Goal: Navigation & Orientation: Find specific page/section

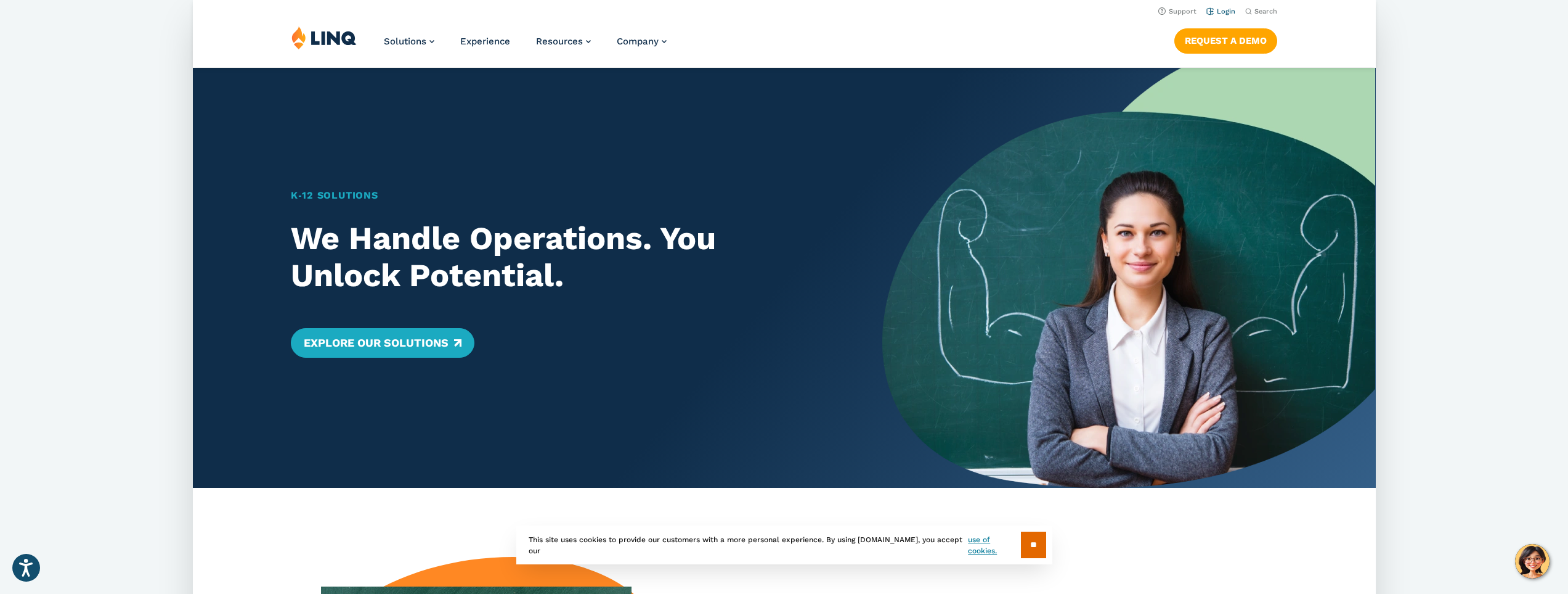
click at [1227, 10] on link "Login" at bounding box center [1220, 11] width 29 height 8
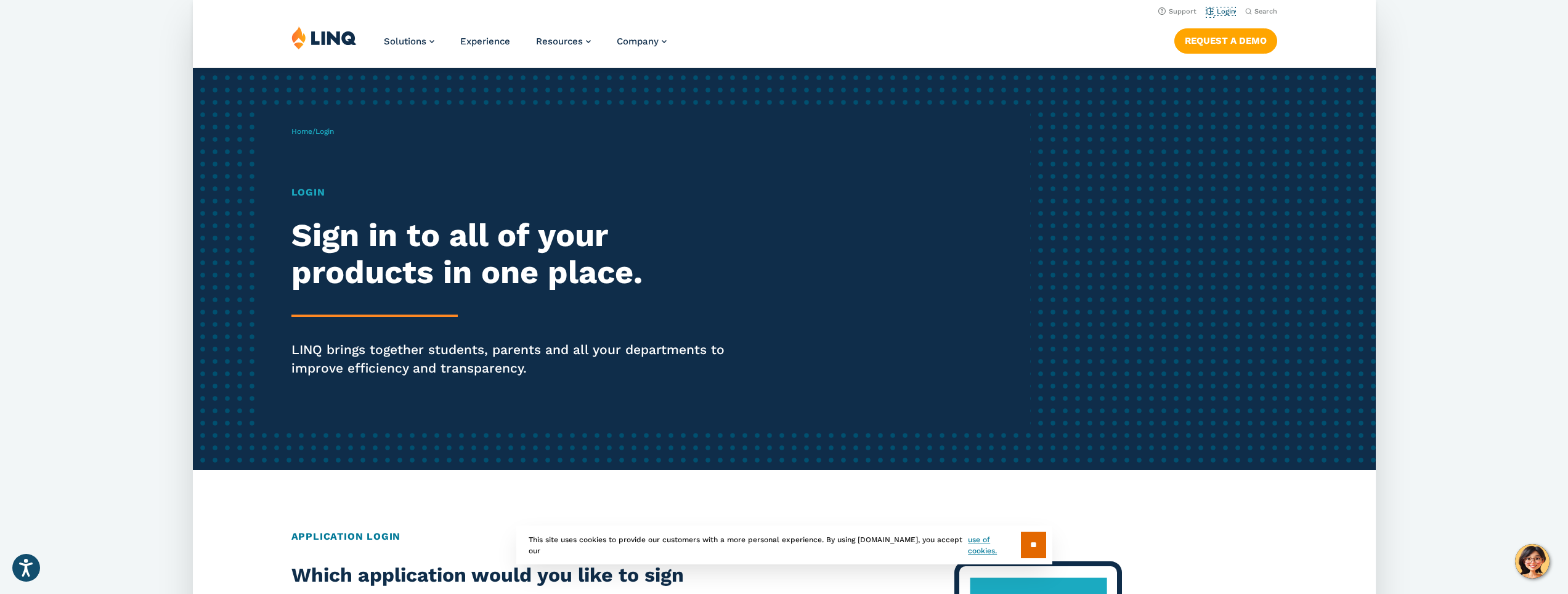
click at [1227, 10] on link "Login" at bounding box center [1220, 11] width 29 height 8
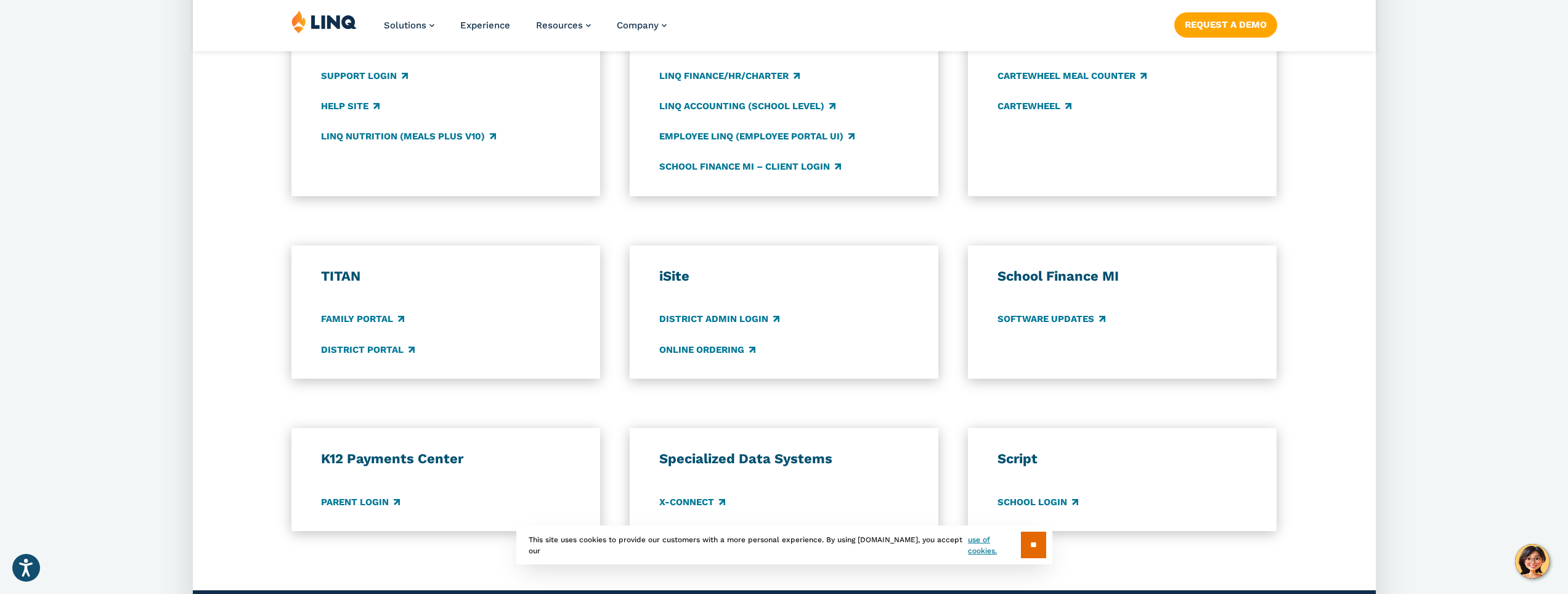
scroll to position [925, 0]
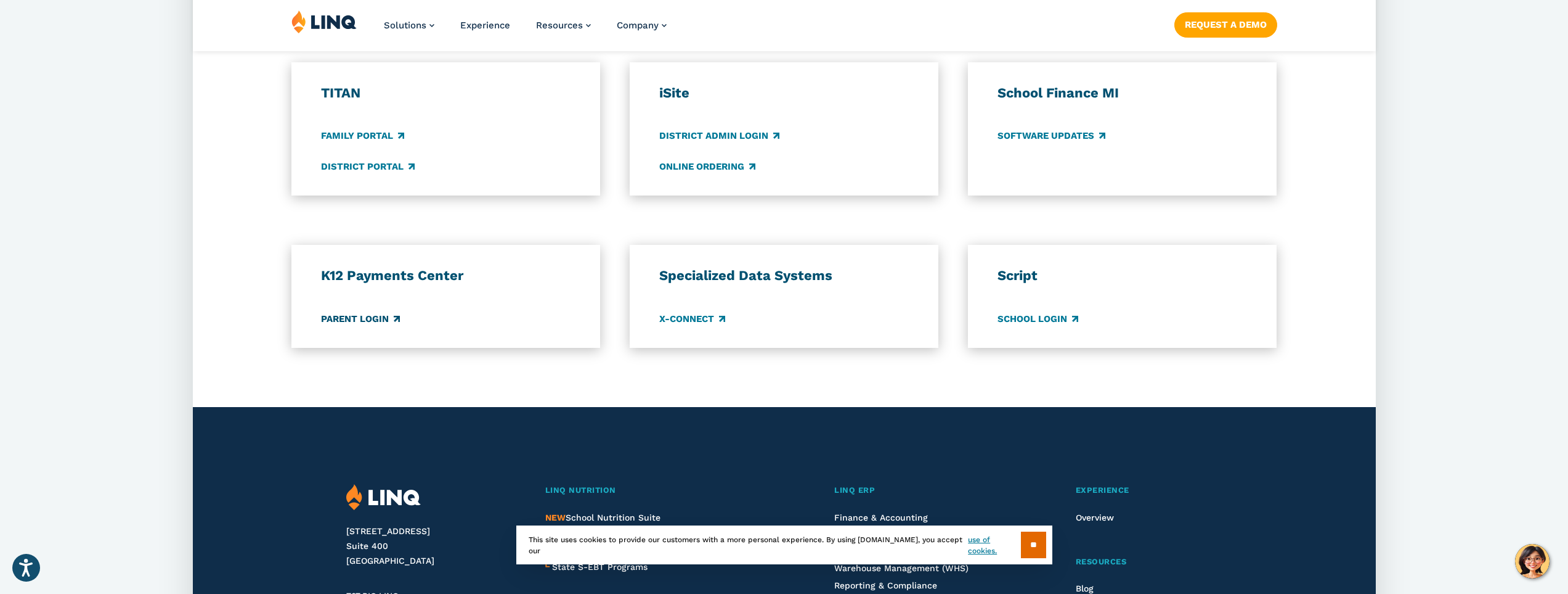
click at [364, 318] on link "Parent Login" at bounding box center [360, 318] width 79 height 13
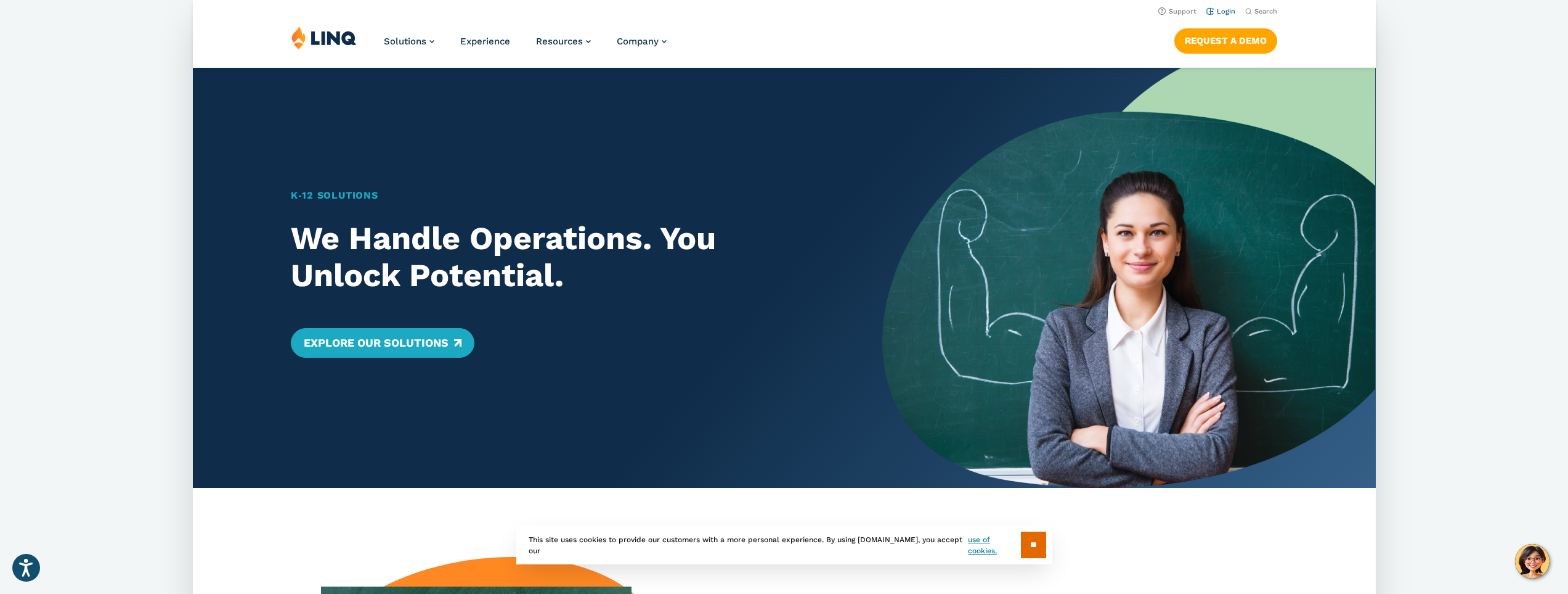
click at [1215, 8] on link "Login" at bounding box center [1220, 11] width 29 height 8
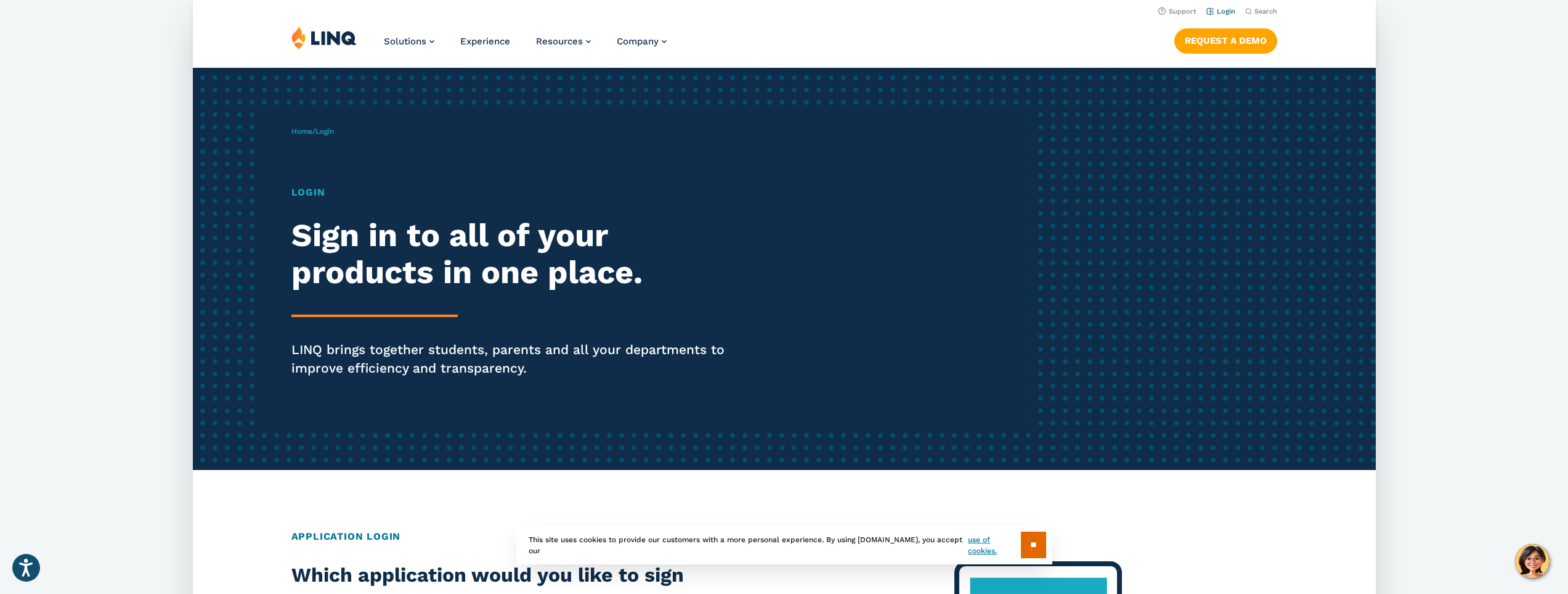
click at [1227, 10] on link "Login" at bounding box center [1220, 11] width 29 height 8
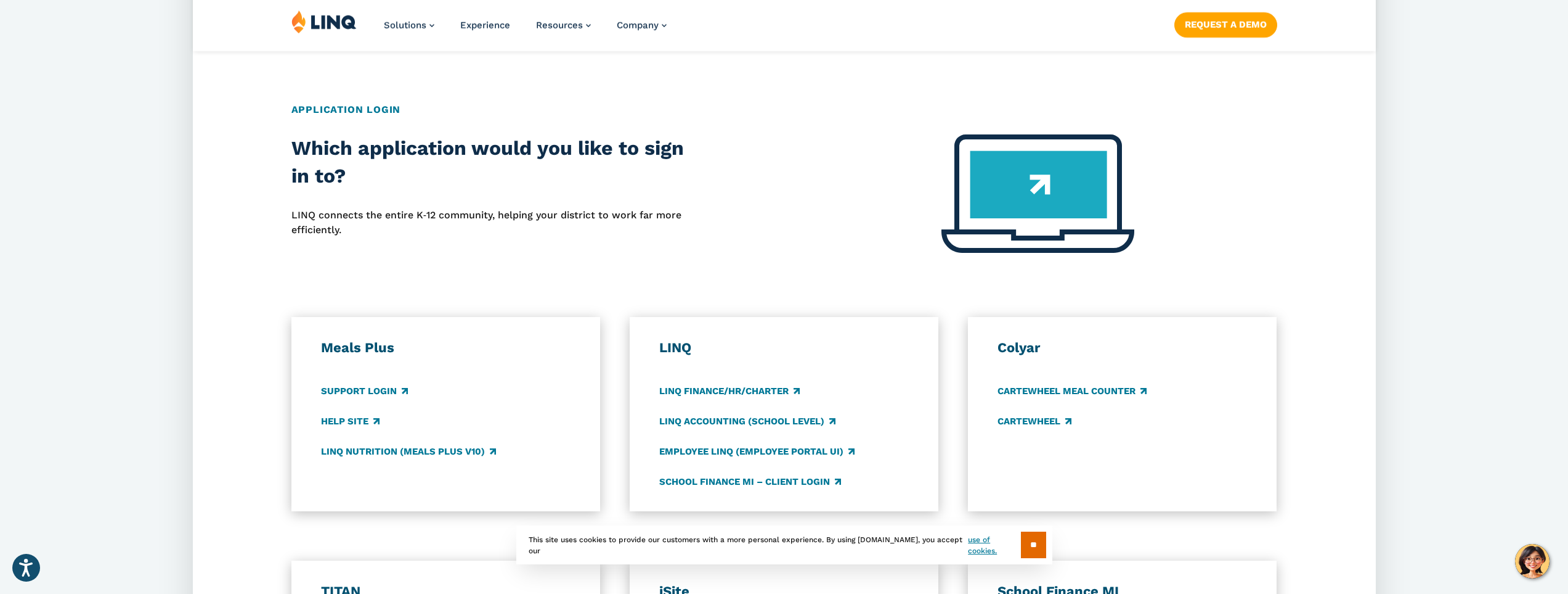
scroll to position [432, 0]
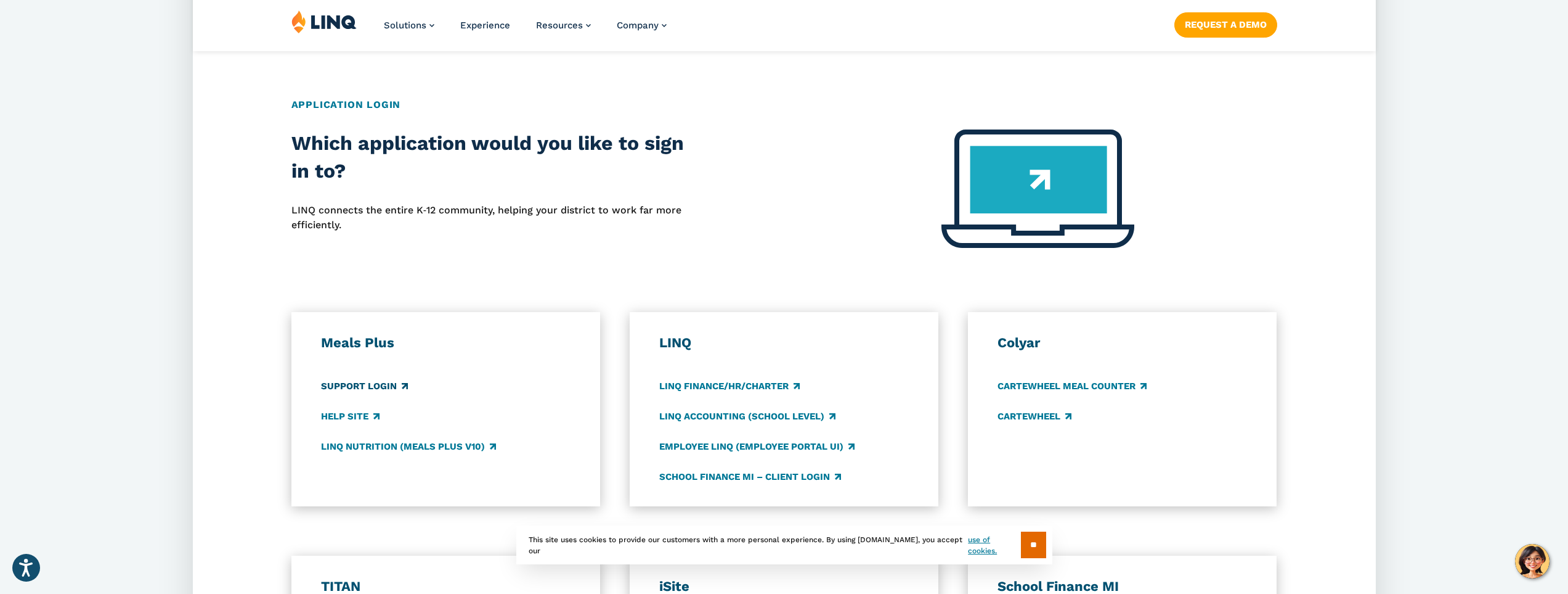
click at [377, 389] on link "Support Login" at bounding box center [365, 386] width 87 height 13
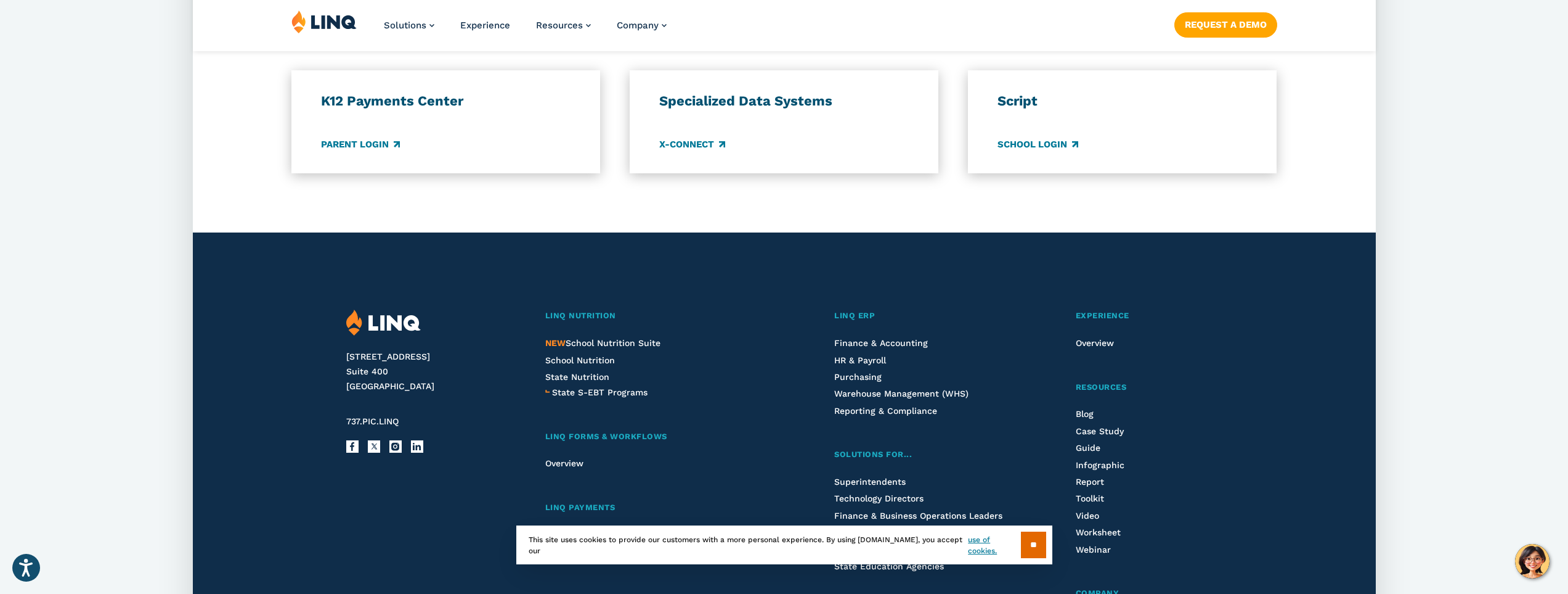
scroll to position [1110, 0]
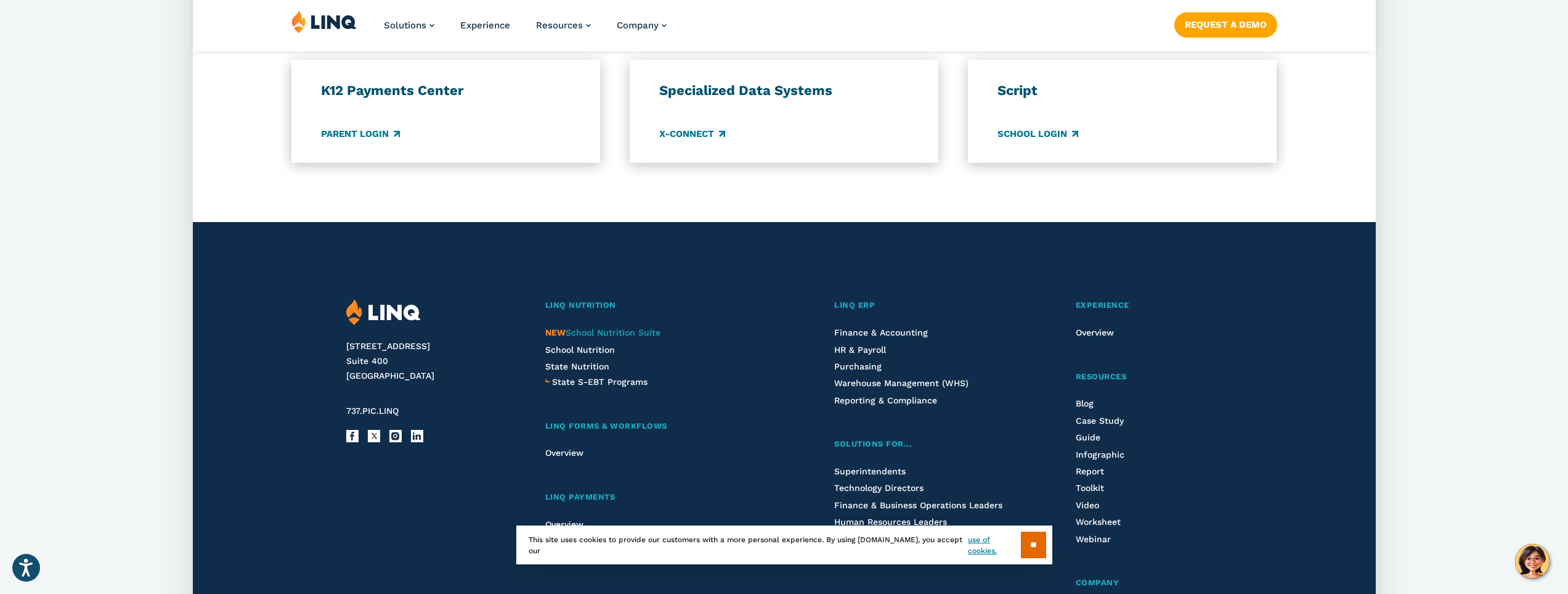
click at [583, 334] on span "NEW School Nutrition Suite" at bounding box center [602, 332] width 115 height 10
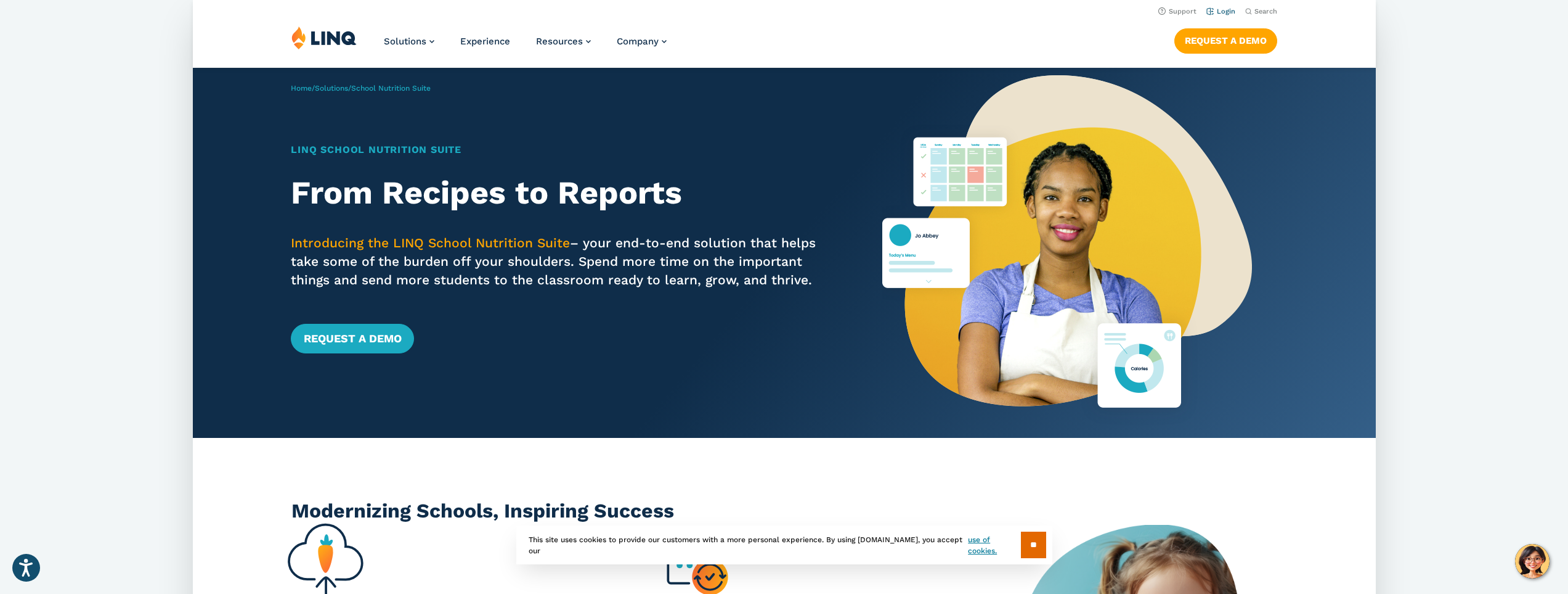
click at [1219, 11] on link "Login" at bounding box center [1220, 11] width 29 height 8
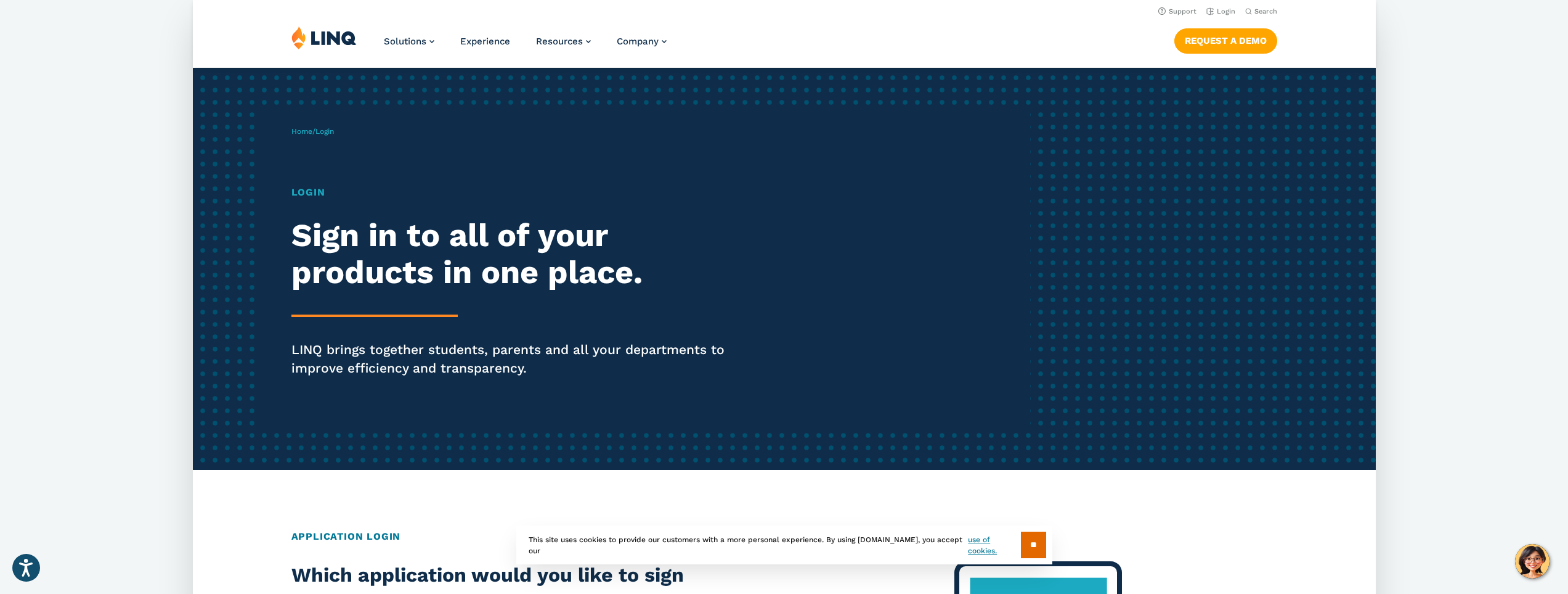
click at [328, 41] on img at bounding box center [324, 38] width 66 height 24
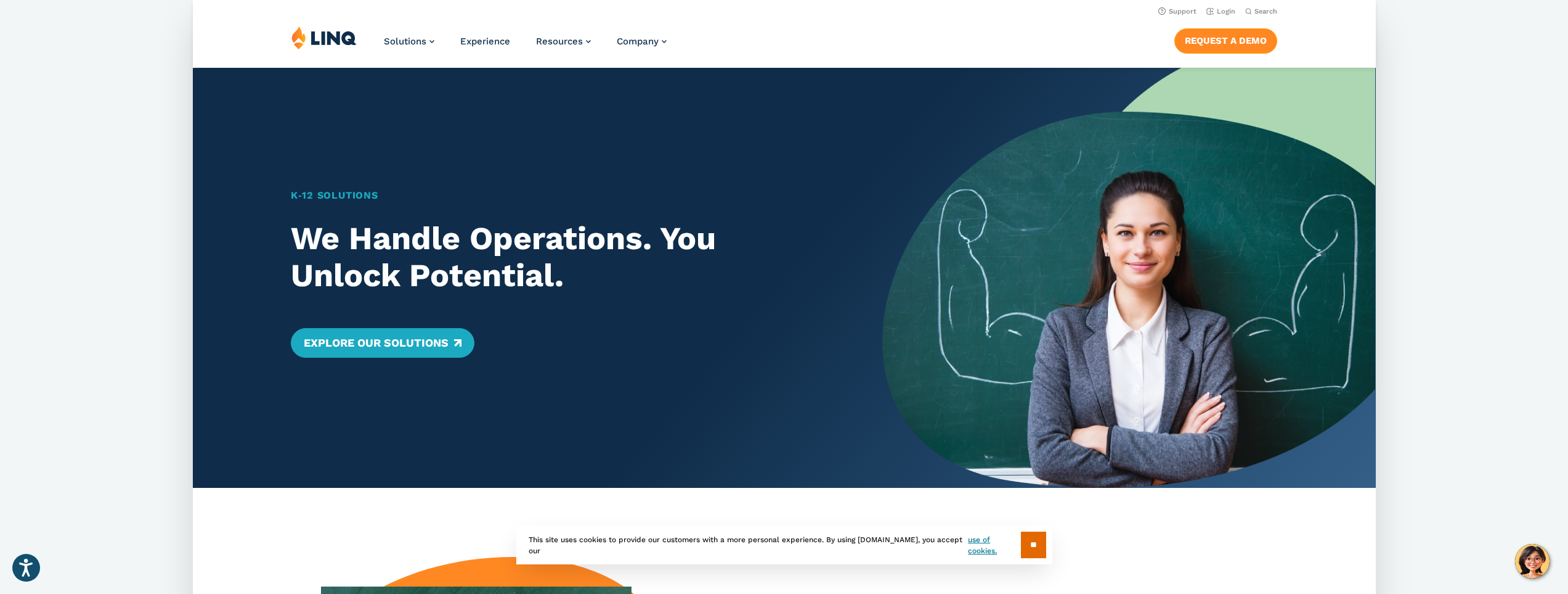
click at [1228, 38] on link "Request a Demo" at bounding box center [1226, 40] width 103 height 24
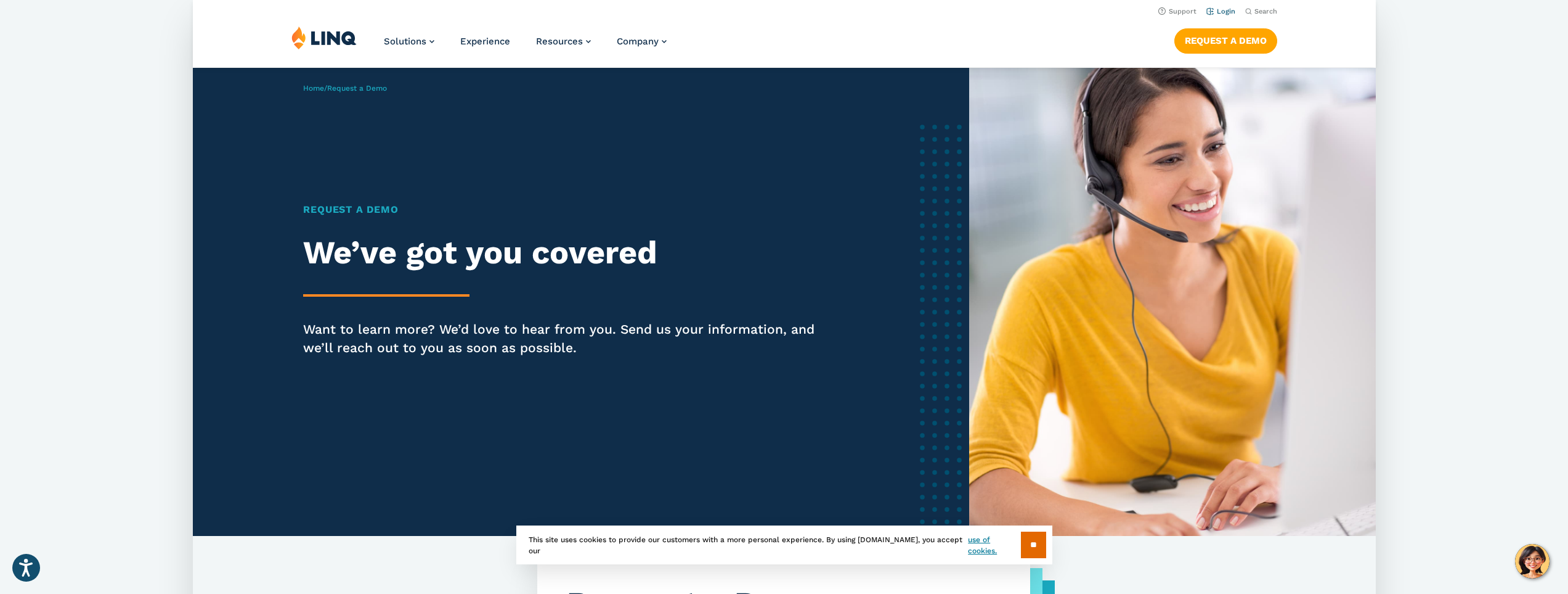
click at [1227, 13] on link "Login" at bounding box center [1220, 11] width 29 height 8
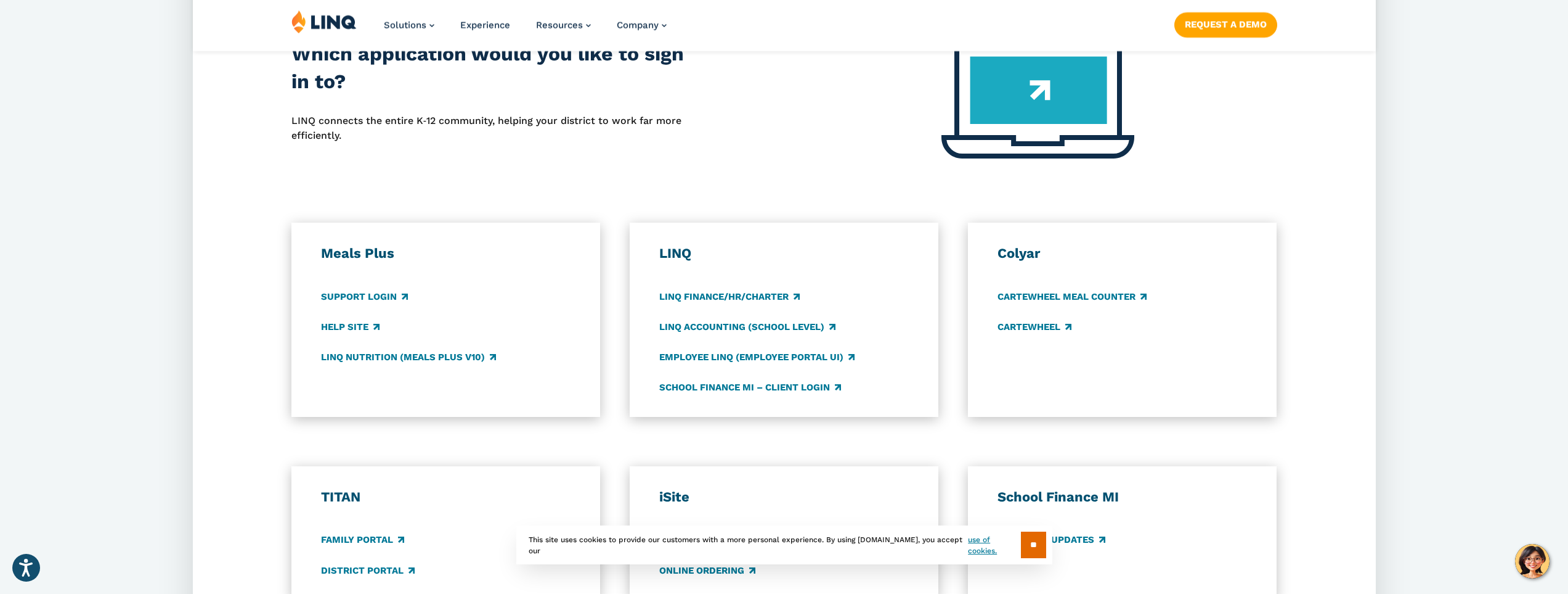
scroll to position [617, 0]
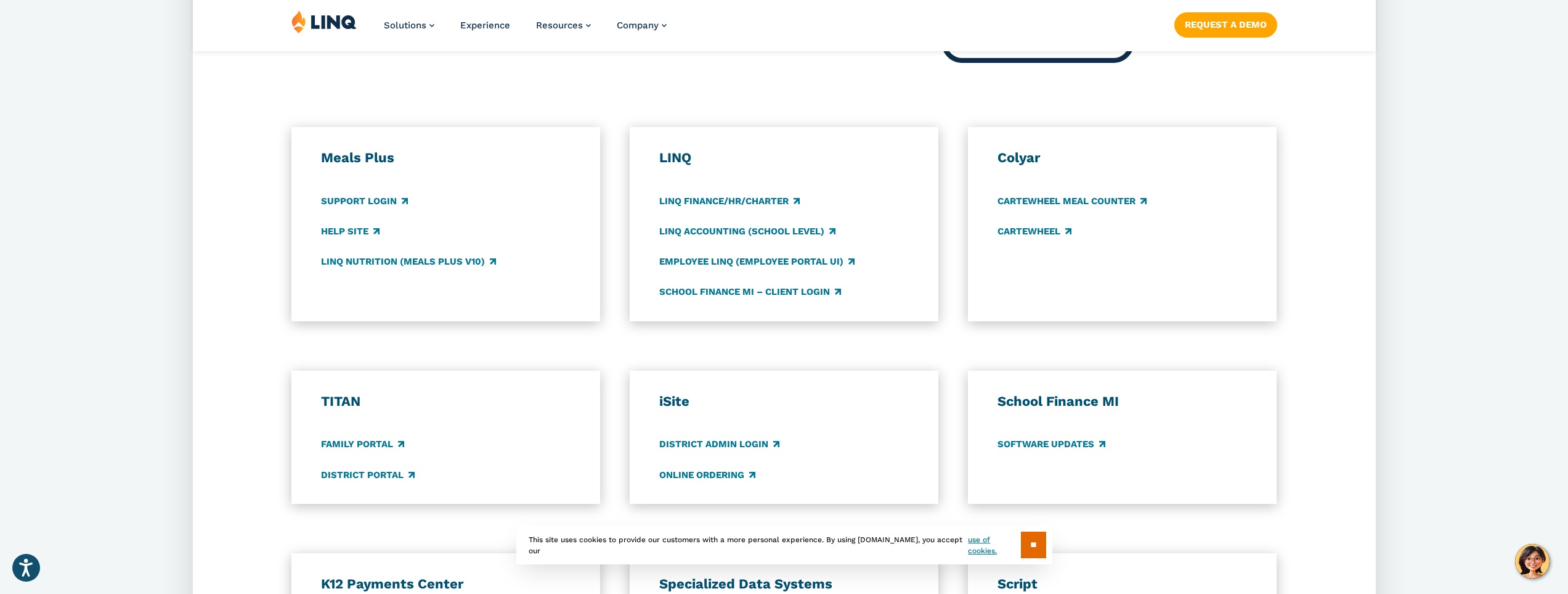
click at [345, 159] on h3 "Meals Plus" at bounding box center [446, 157] width 250 height 17
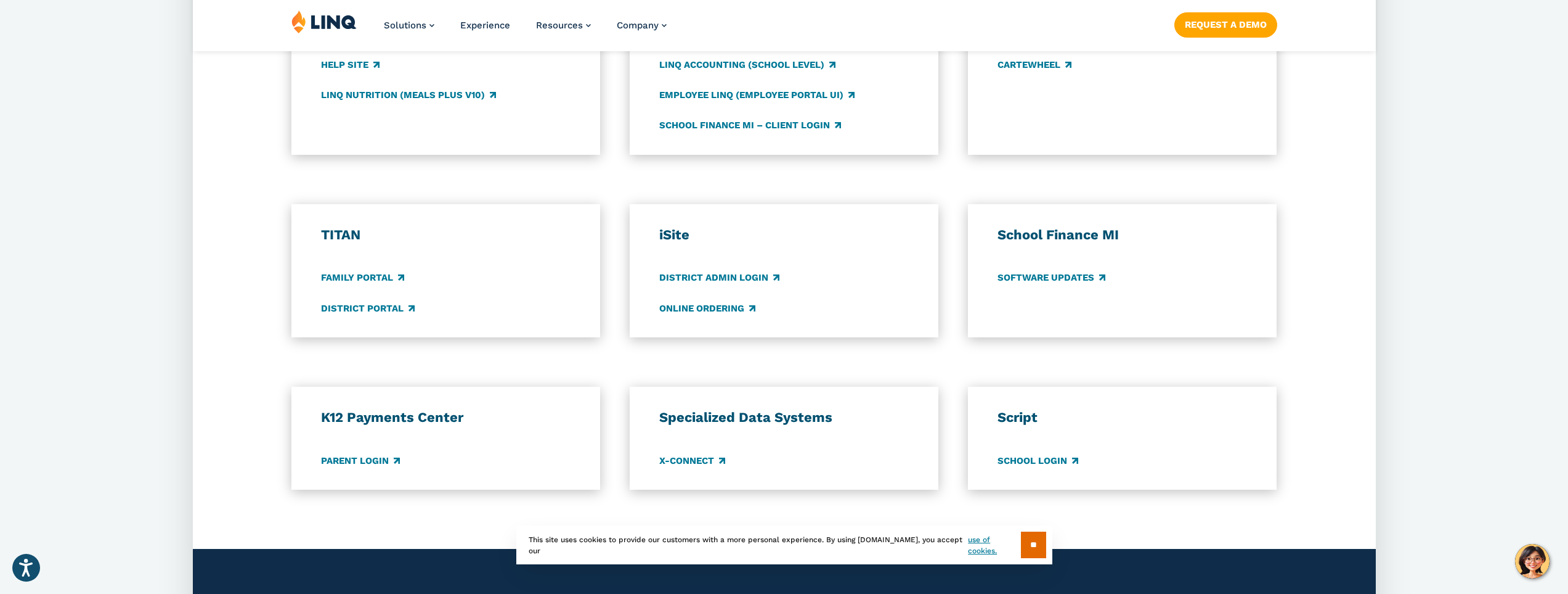
scroll to position [802, 0]
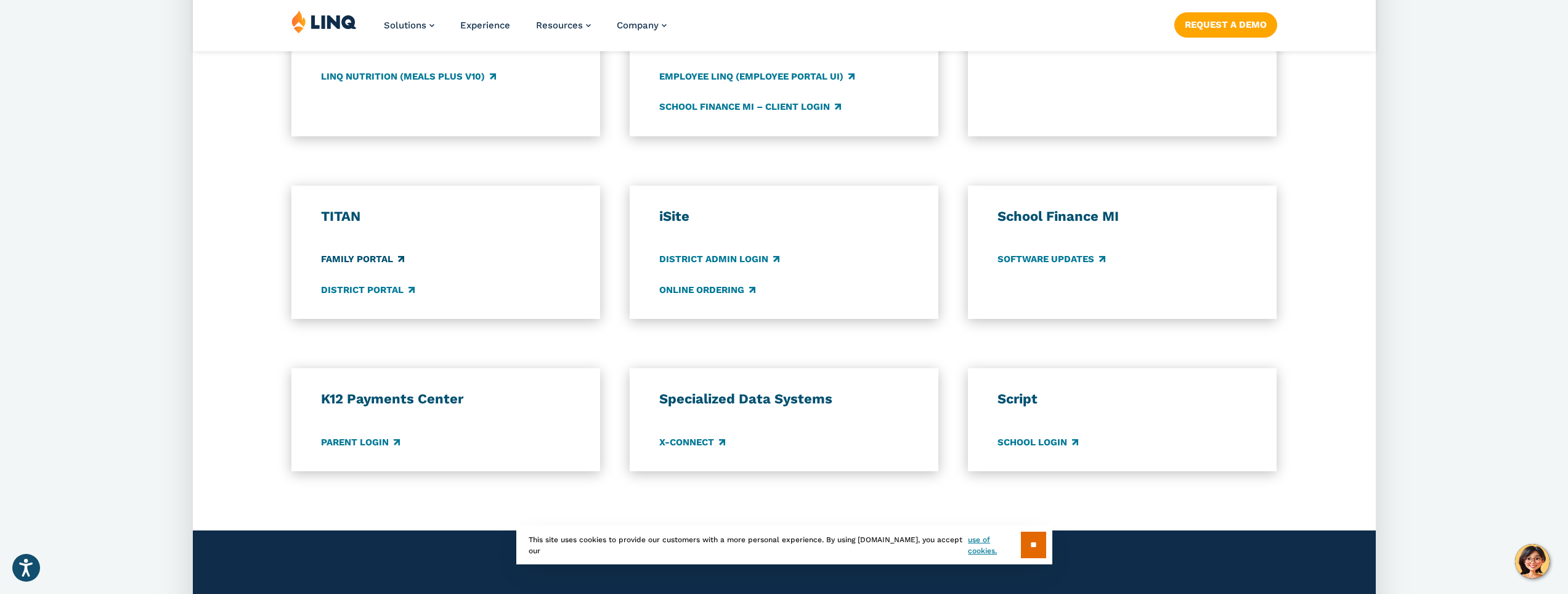
click at [374, 257] on link "Family Portal" at bounding box center [362, 259] width 83 height 13
